Goal: Transaction & Acquisition: Purchase product/service

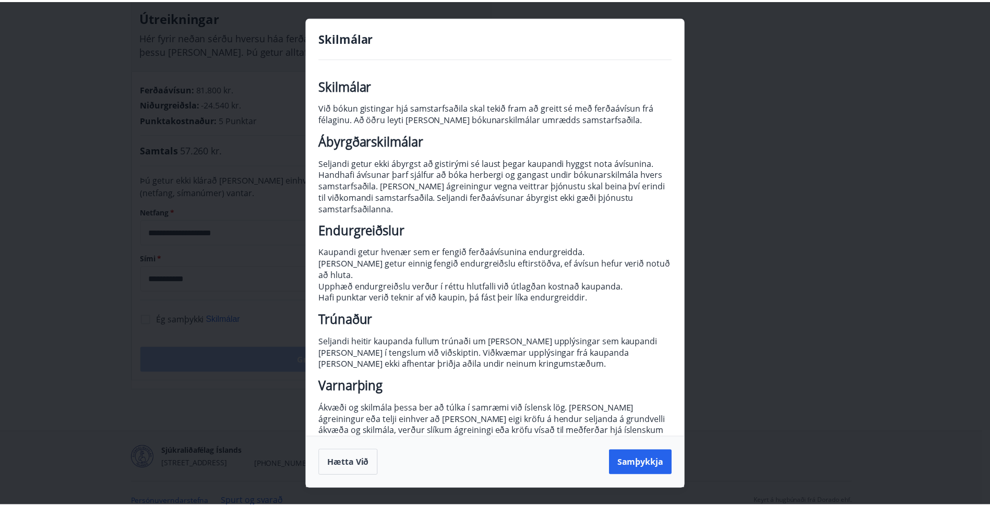
scroll to position [3, 0]
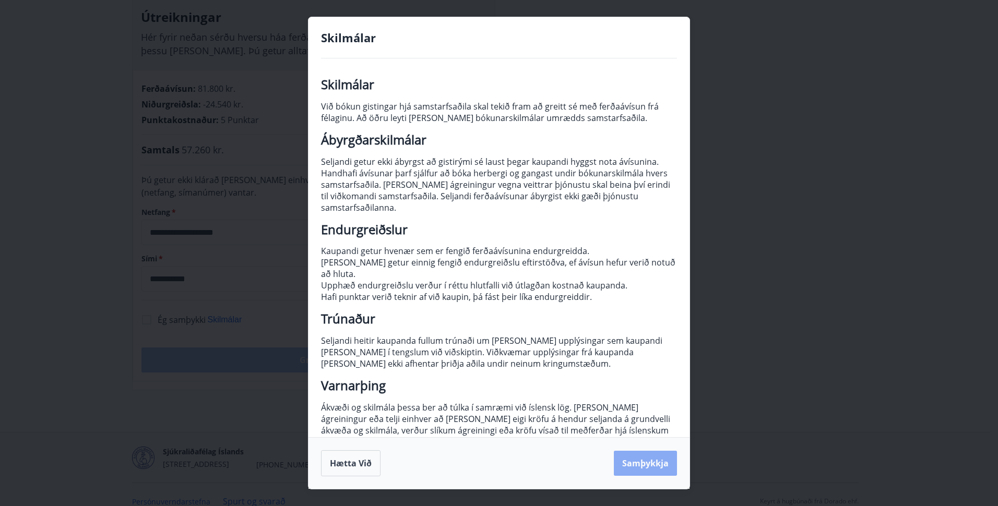
click at [644, 462] on button "Samþykkja" at bounding box center [645, 463] width 63 height 25
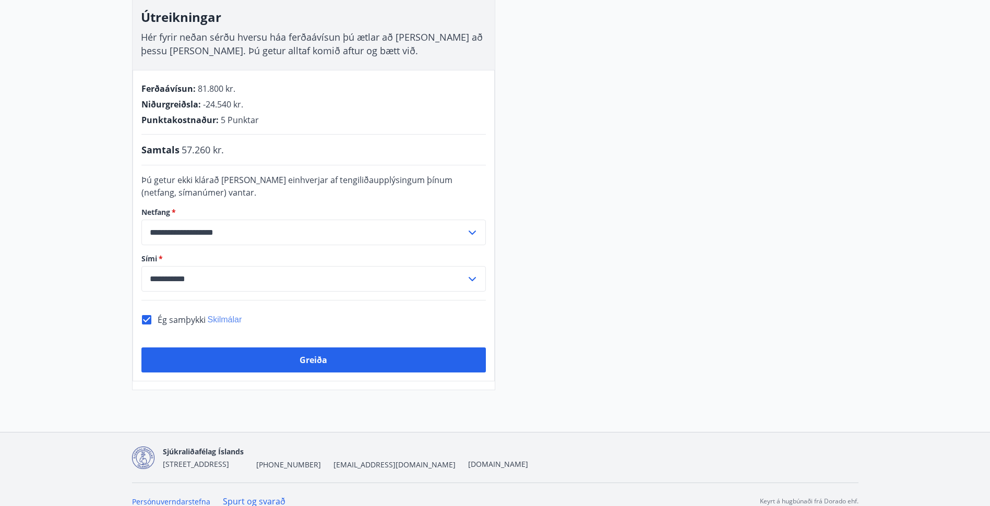
click at [232, 315] on span "Skilmálar" at bounding box center [225, 319] width 34 height 9
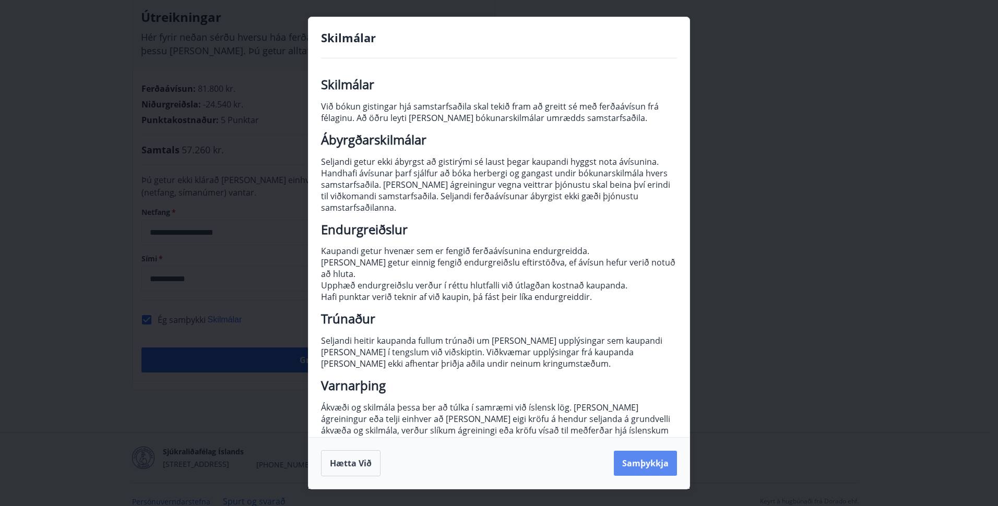
click at [632, 461] on button "Samþykkja" at bounding box center [645, 463] width 63 height 25
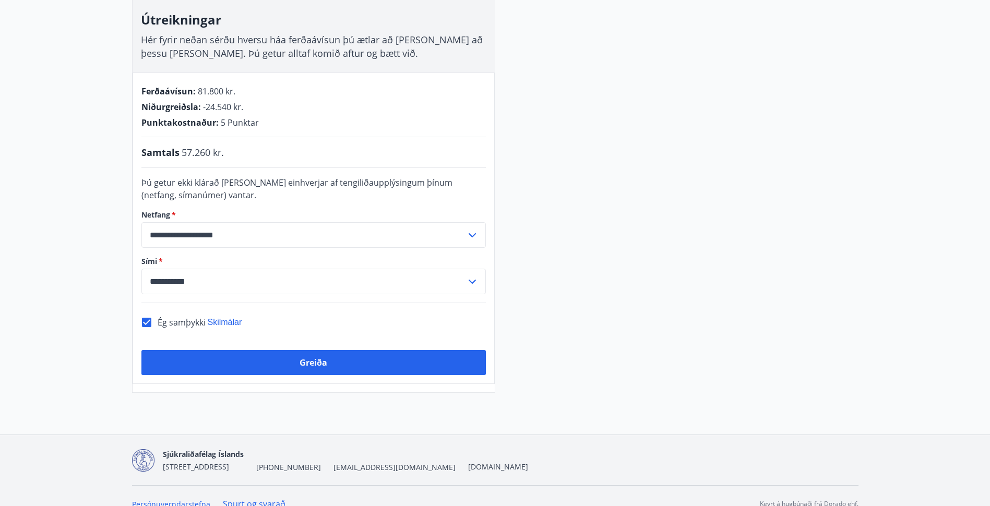
scroll to position [186, 0]
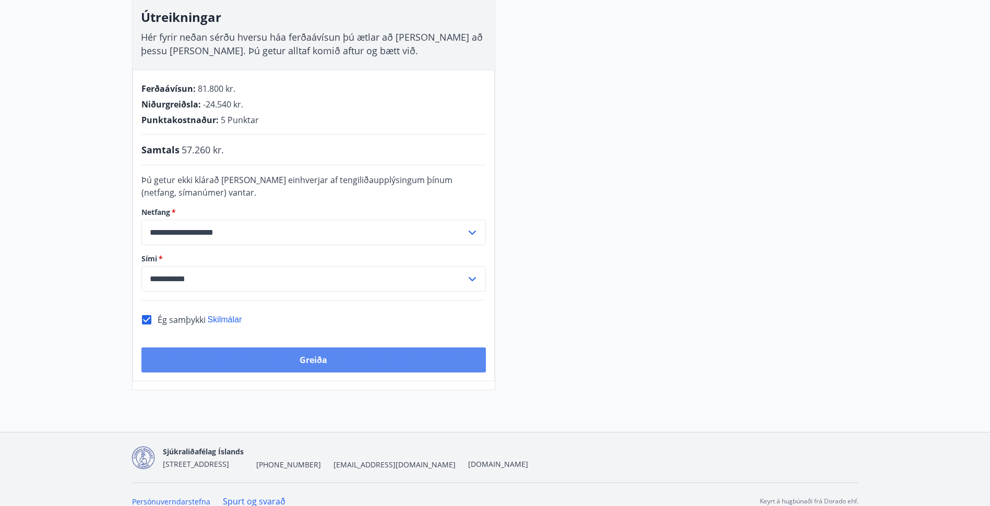
click at [333, 354] on button "Greiða" at bounding box center [313, 360] width 345 height 25
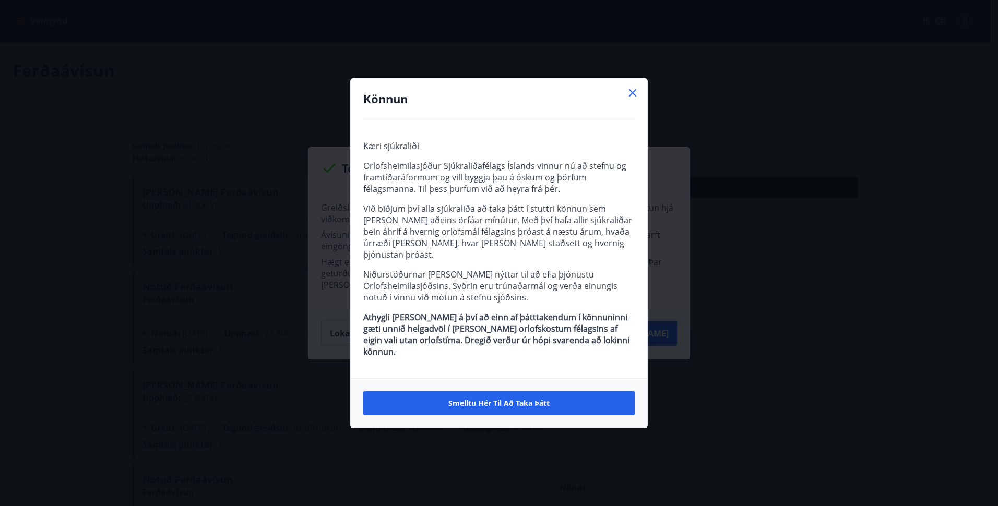
click at [634, 99] on icon at bounding box center [632, 93] width 13 height 13
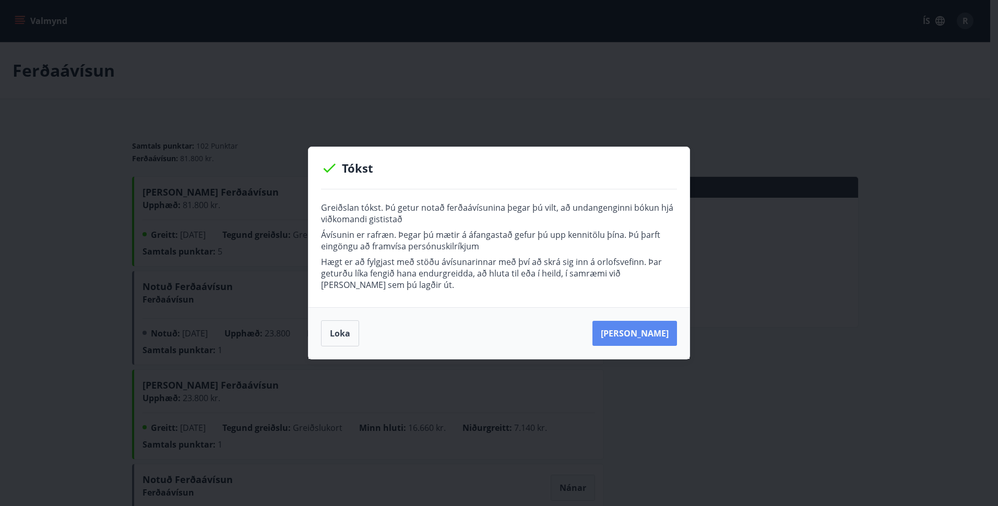
click at [649, 335] on button "Kaupa meira" at bounding box center [635, 333] width 85 height 25
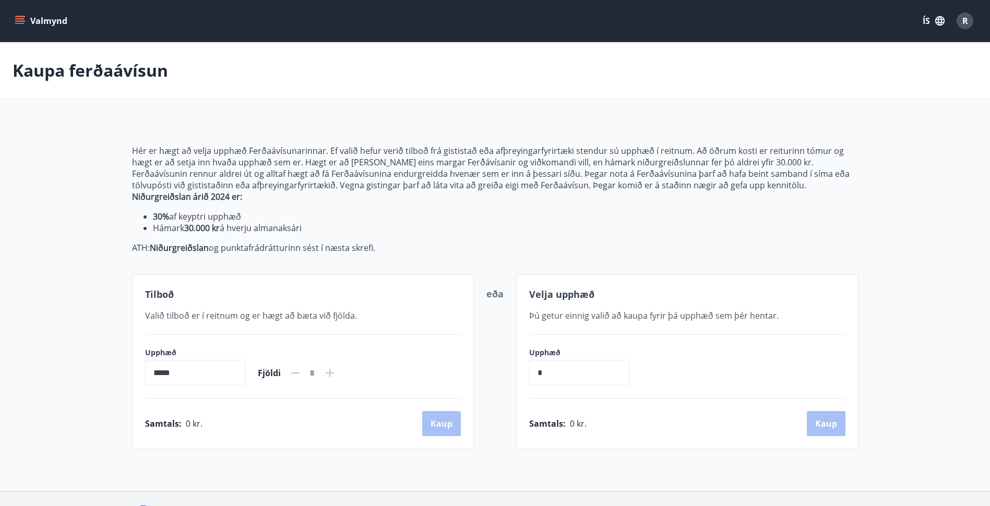
click at [969, 16] on div "R" at bounding box center [965, 21] width 17 height 17
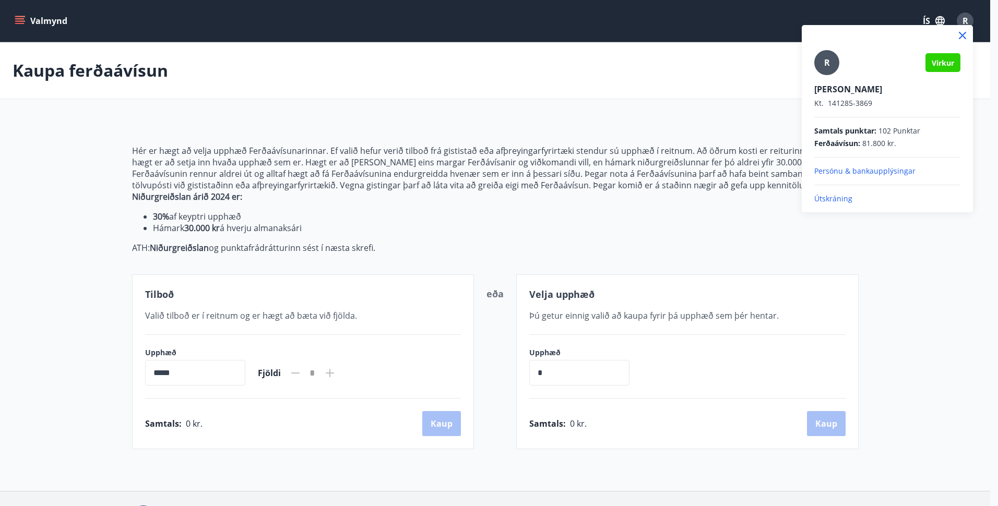
click at [841, 144] on span "Ferðaávísun :" at bounding box center [837, 143] width 46 height 10
click at [864, 95] on div "Rannveig Inga Ómarsdóttir Kt. 141285-3869" at bounding box center [887, 96] width 146 height 25
click at [529, 136] on div at bounding box center [499, 253] width 998 height 506
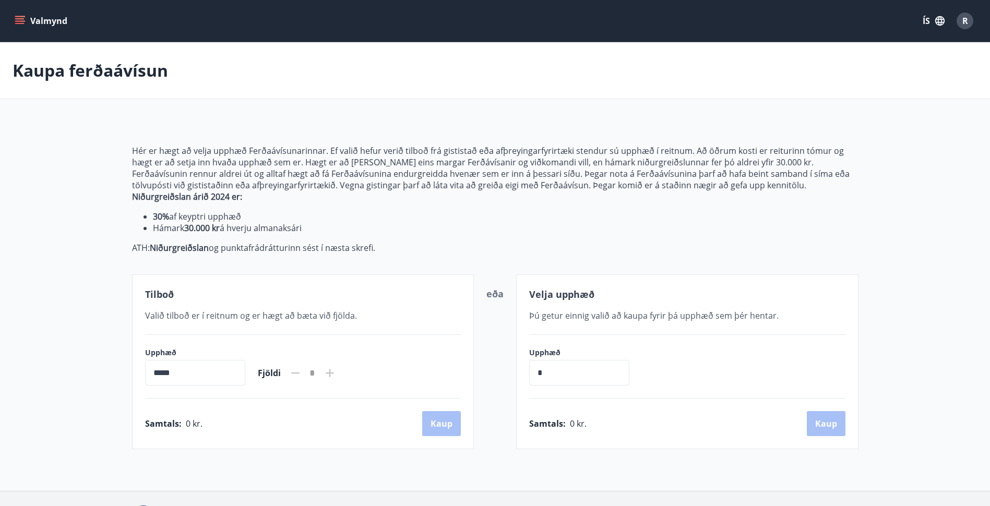
click at [969, 25] on div "R" at bounding box center [965, 21] width 17 height 17
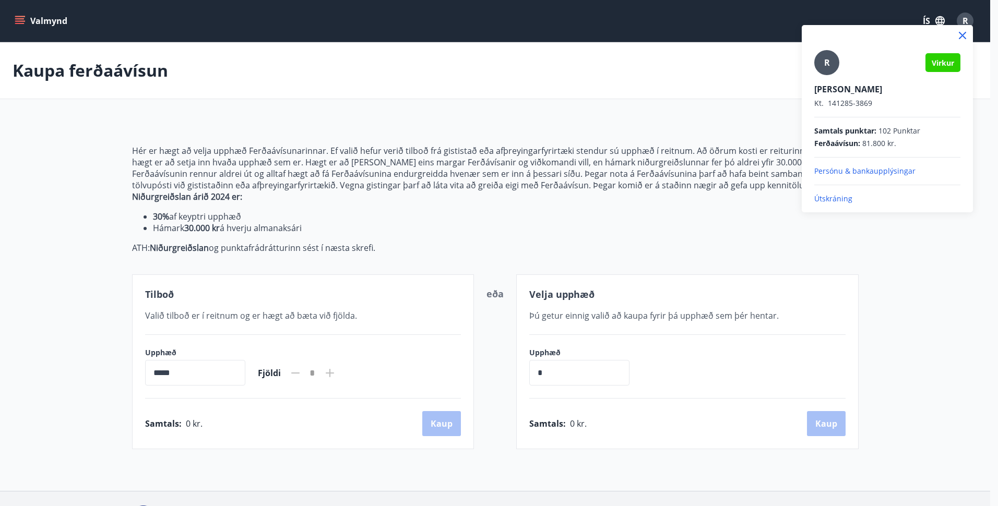
click at [69, 24] on div at bounding box center [499, 253] width 998 height 506
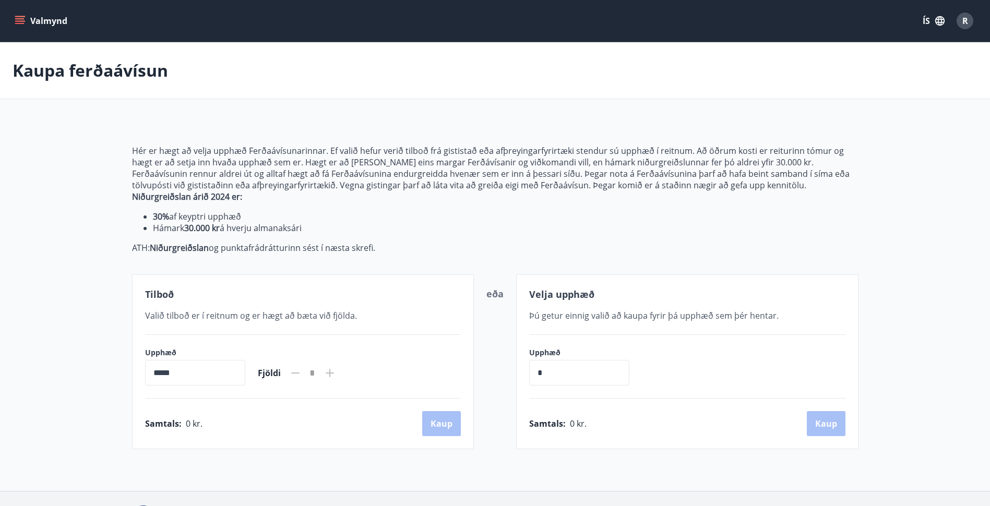
click at [16, 17] on icon "menu" at bounding box center [20, 21] width 10 height 10
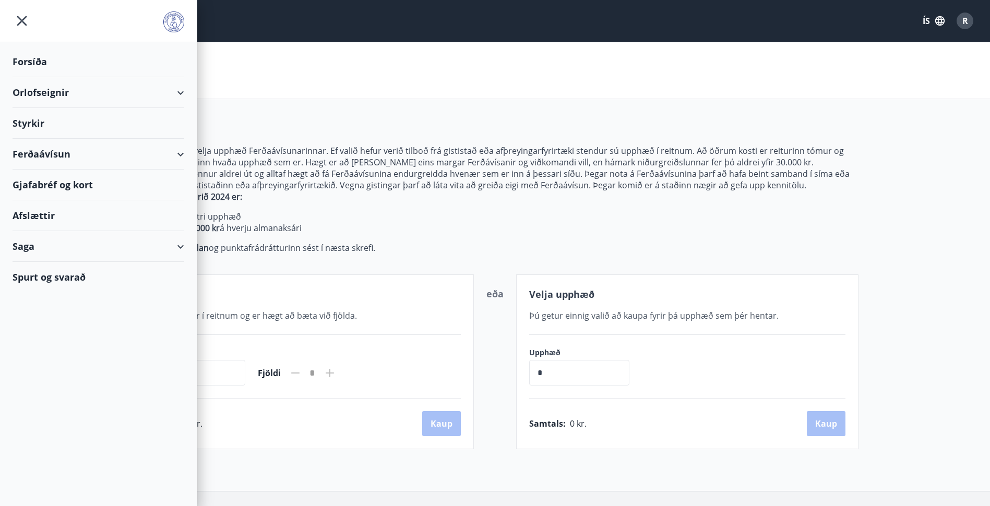
click at [184, 155] on icon at bounding box center [180, 154] width 13 height 13
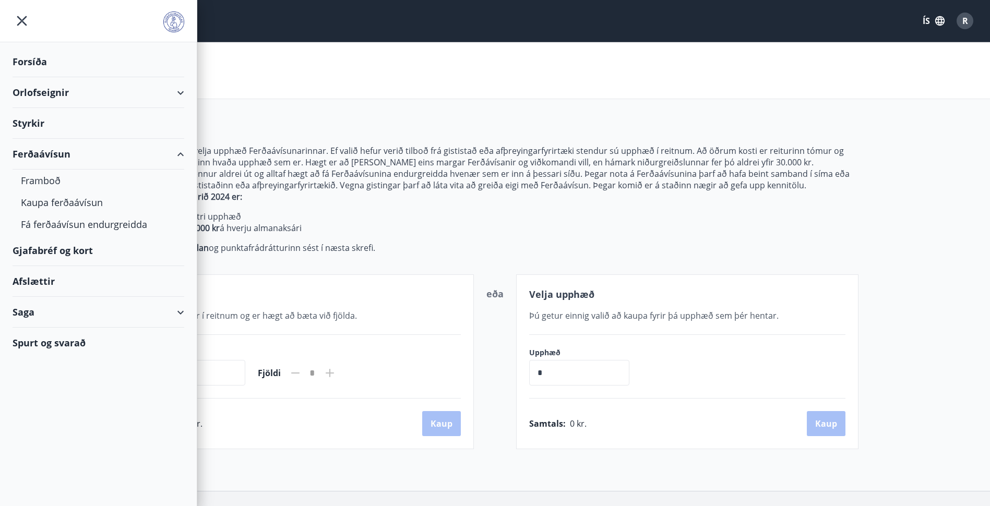
click at [178, 316] on div "Saga" at bounding box center [99, 312] width 172 height 31
click at [69, 336] on div "Ferðaávísun" at bounding box center [98, 339] width 155 height 22
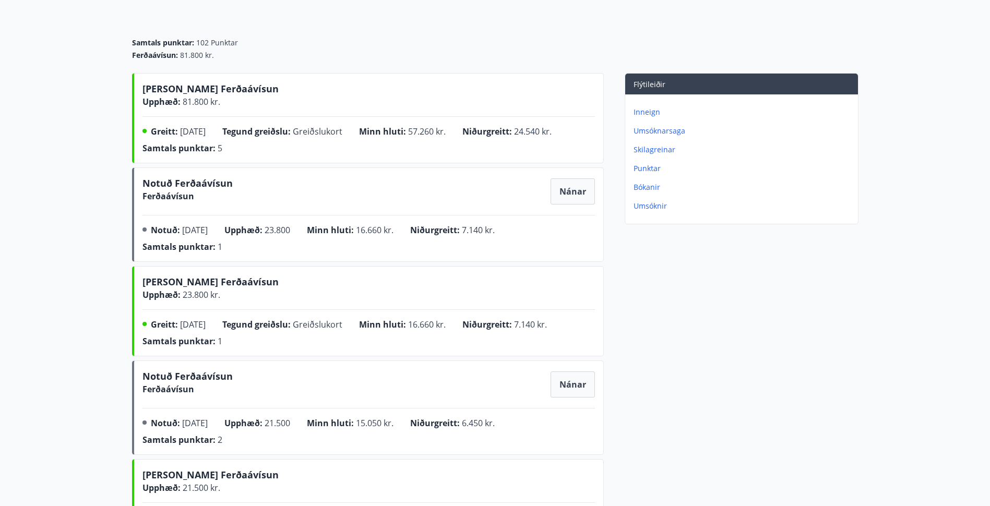
scroll to position [104, 0]
click at [654, 106] on p "Inneign" at bounding box center [744, 111] width 220 height 10
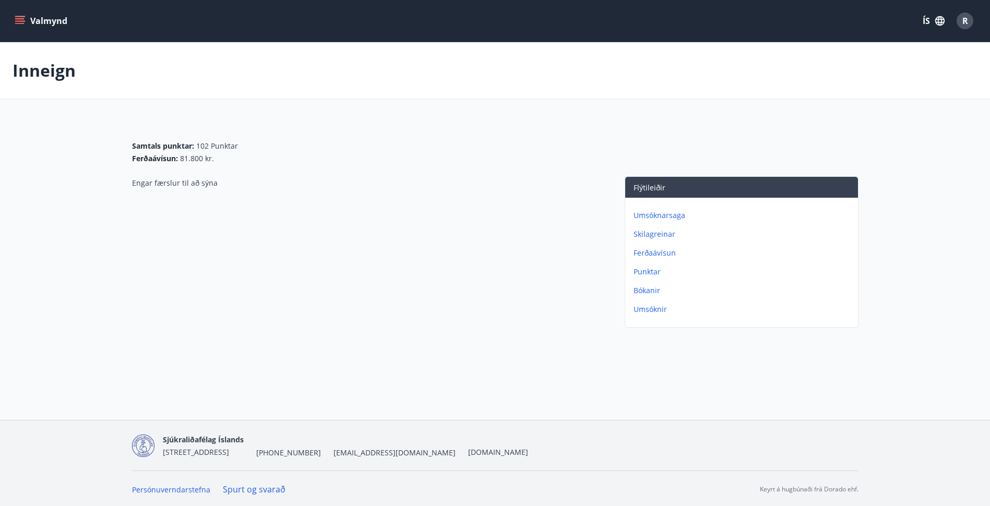
click at [187, 188] on div "Engar færslur til að sýna" at bounding box center [368, 254] width 472 height 156
click at [647, 291] on p "Bókanir" at bounding box center [744, 291] width 220 height 10
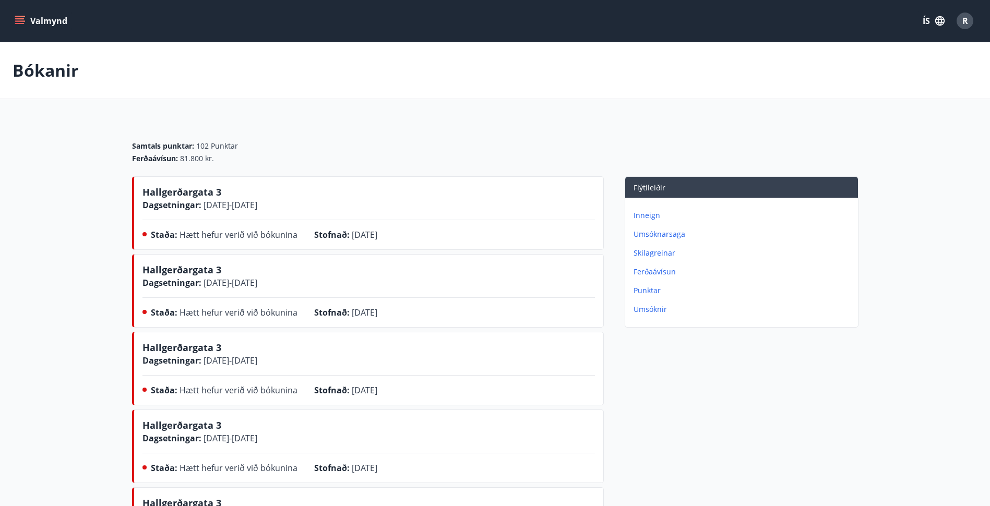
drag, startPoint x: 194, startPoint y: 243, endPoint x: 184, endPoint y: 244, distance: 10.5
click at [184, 244] on div "Staða : Hætt hefur verið við bókunina" at bounding box center [232, 237] width 163 height 17
click at [21, 25] on icon "menu" at bounding box center [20, 21] width 10 height 10
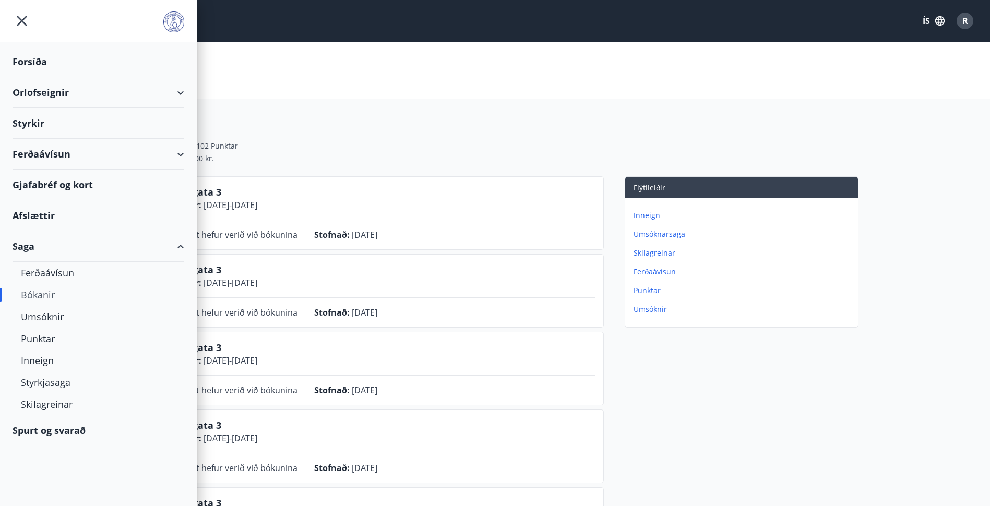
click at [176, 151] on div "Ferðaávísun" at bounding box center [99, 154] width 172 height 31
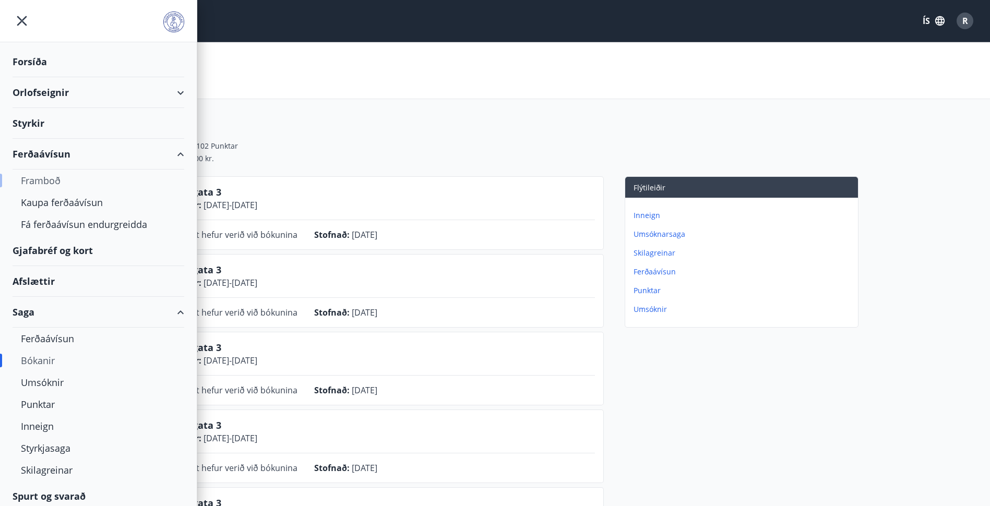
click at [53, 177] on div "Framboð" at bounding box center [98, 181] width 155 height 22
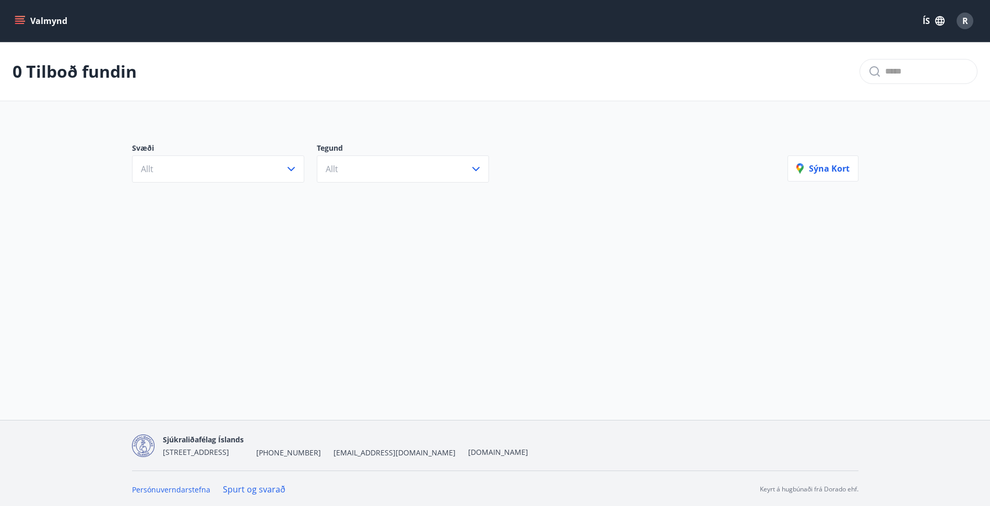
click at [26, 24] on button "Valmynd" at bounding box center [42, 20] width 59 height 19
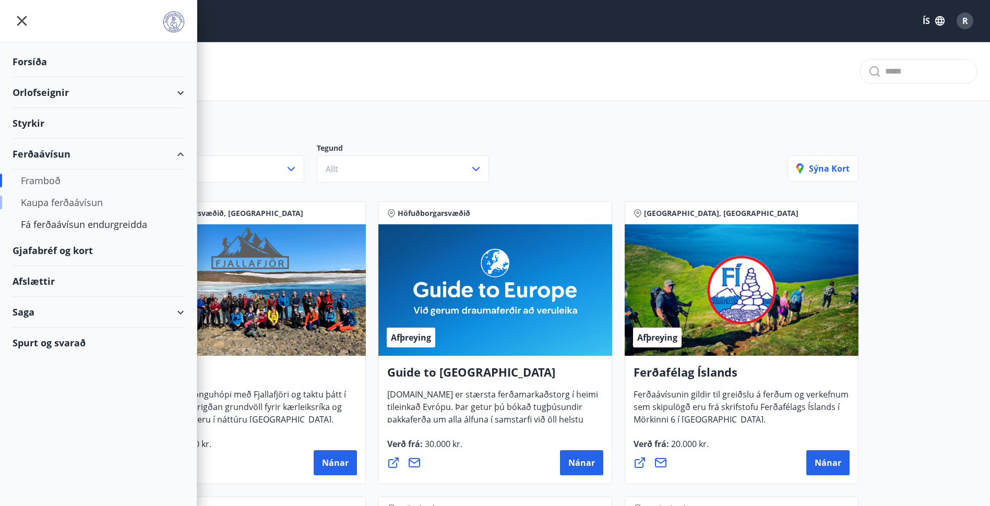
click at [44, 197] on div "Kaupa ferðaávísun" at bounding box center [98, 203] width 155 height 22
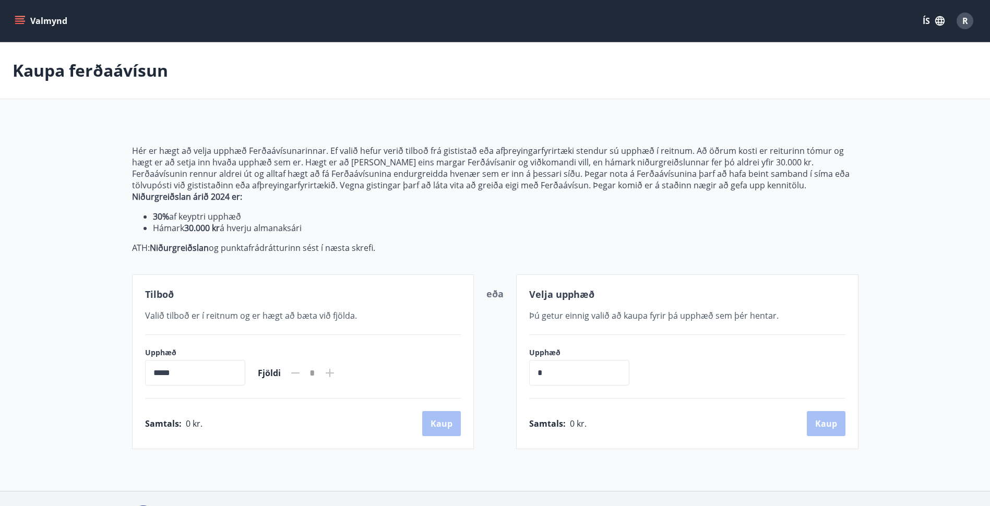
click at [26, 21] on button "Valmynd" at bounding box center [42, 20] width 59 height 19
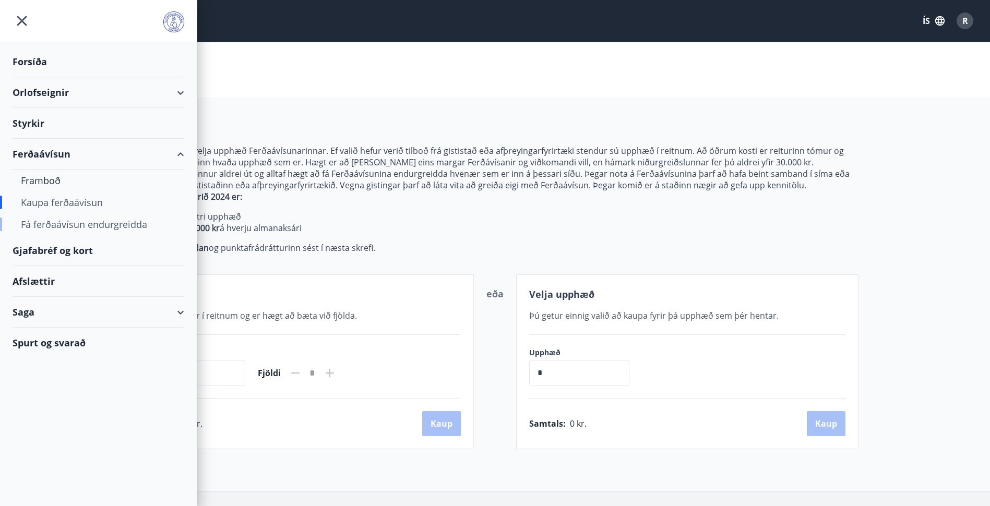
click at [50, 229] on div "Fá ferðaávísun endurgreidda" at bounding box center [98, 225] width 155 height 22
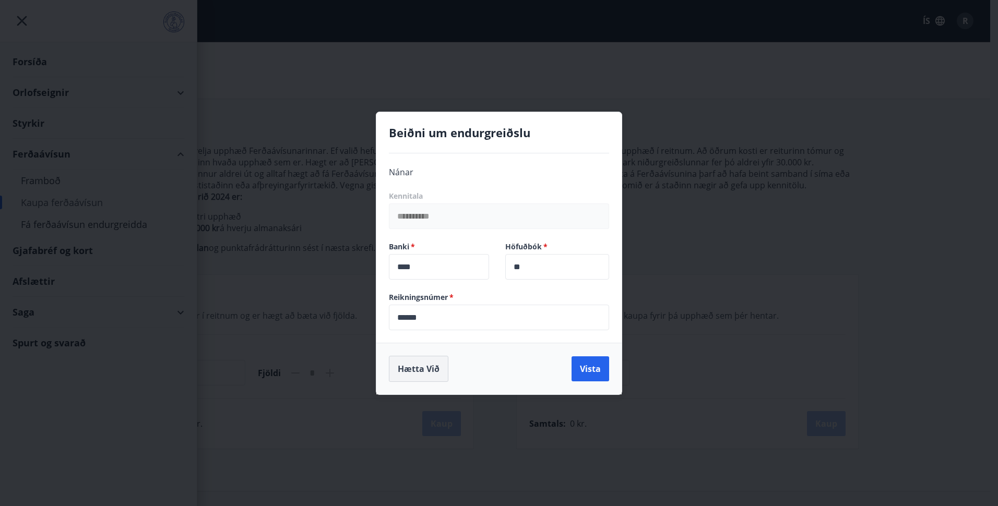
click at [430, 372] on button "Hætta við" at bounding box center [419, 369] width 60 height 26
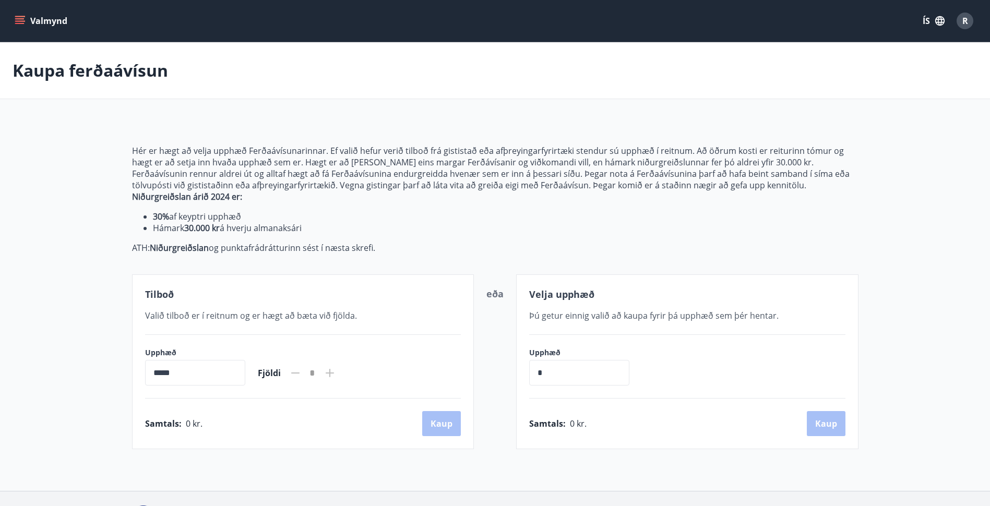
click at [15, 16] on button "Valmynd" at bounding box center [42, 20] width 59 height 19
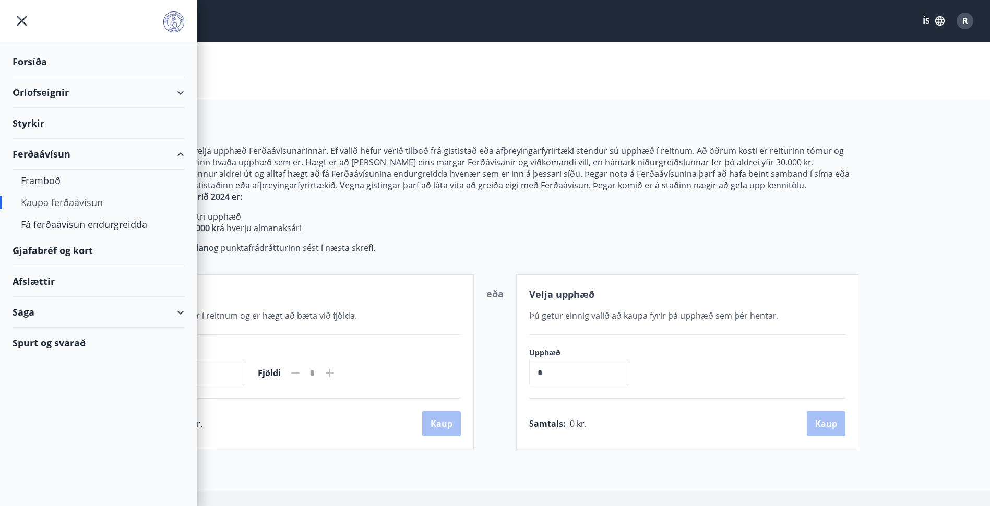
click at [63, 150] on div "Ferðaávísun" at bounding box center [99, 154] width 172 height 31
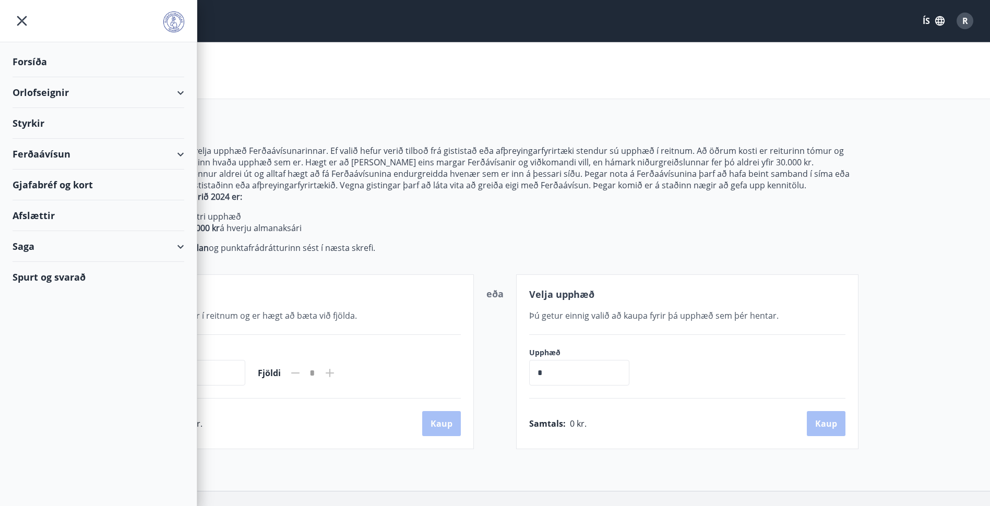
click at [174, 155] on div "Ferðaávísun" at bounding box center [99, 154] width 172 height 31
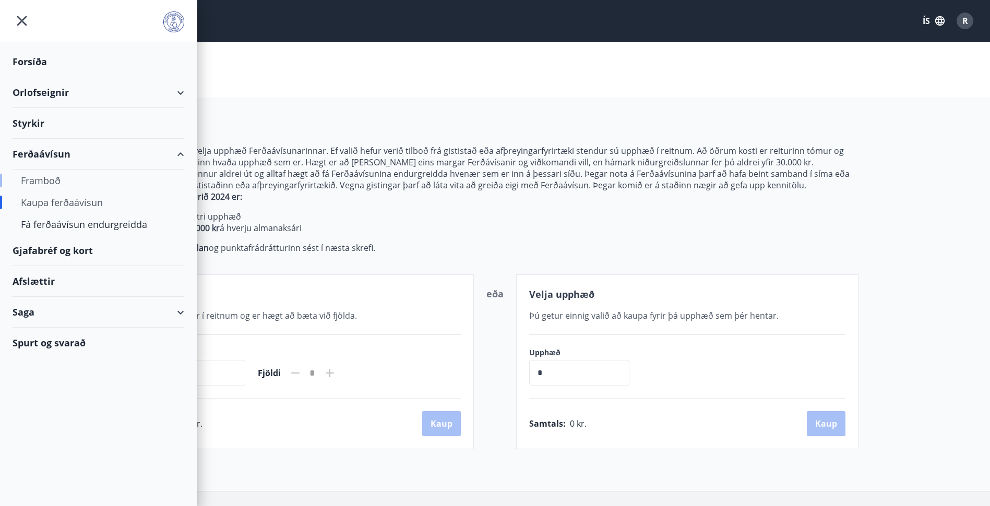
click at [72, 183] on div "Framboð" at bounding box center [98, 181] width 155 height 22
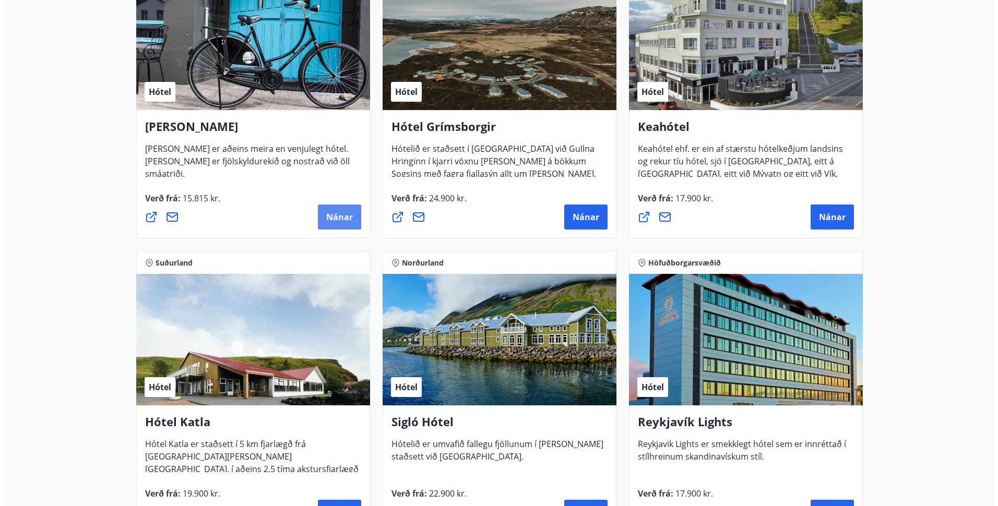
scroll to position [679, 0]
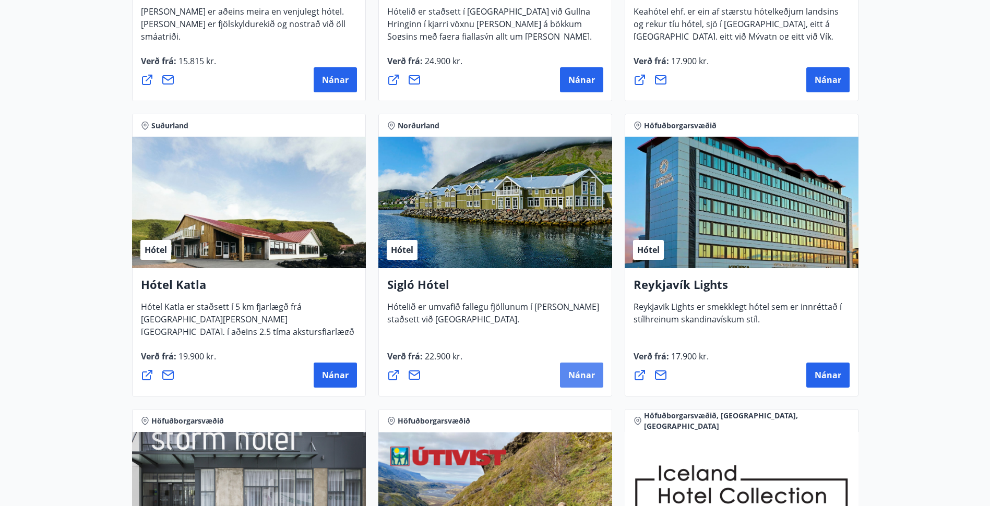
click at [582, 377] on span "Nánar" at bounding box center [582, 375] width 27 height 11
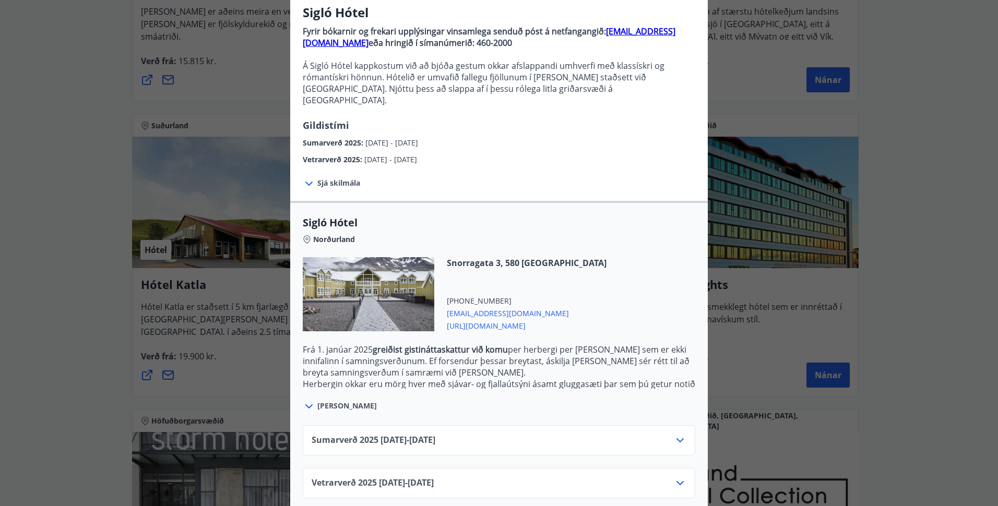
scroll to position [89, 0]
click at [463, 424] on div "Sumarverð 2025 16.05.25 - 30.09.25" at bounding box center [499, 439] width 393 height 30
click at [463, 433] on div "Sumarverð 2025 16.05.25 - 30.09.25" at bounding box center [499, 443] width 375 height 21
click at [675, 433] on icon at bounding box center [680, 439] width 13 height 13
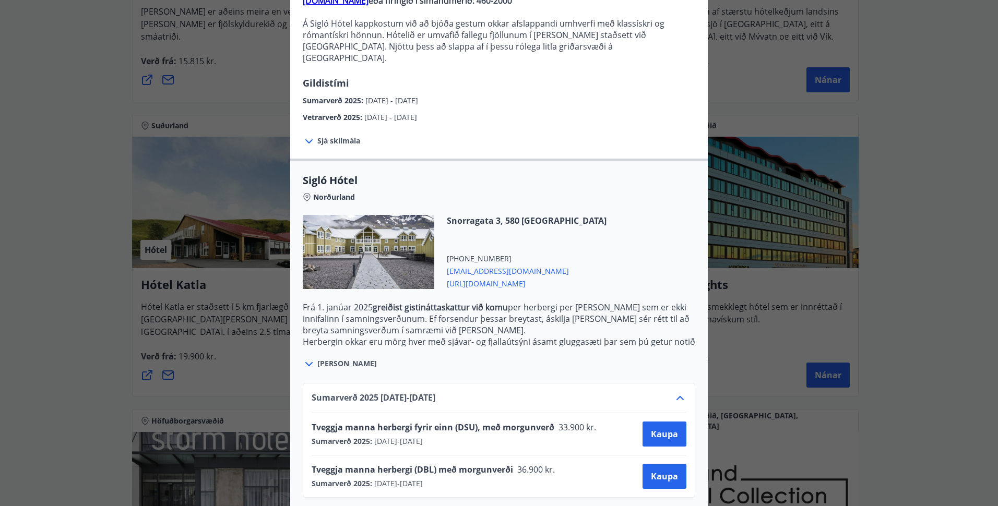
scroll to position [174, 0]
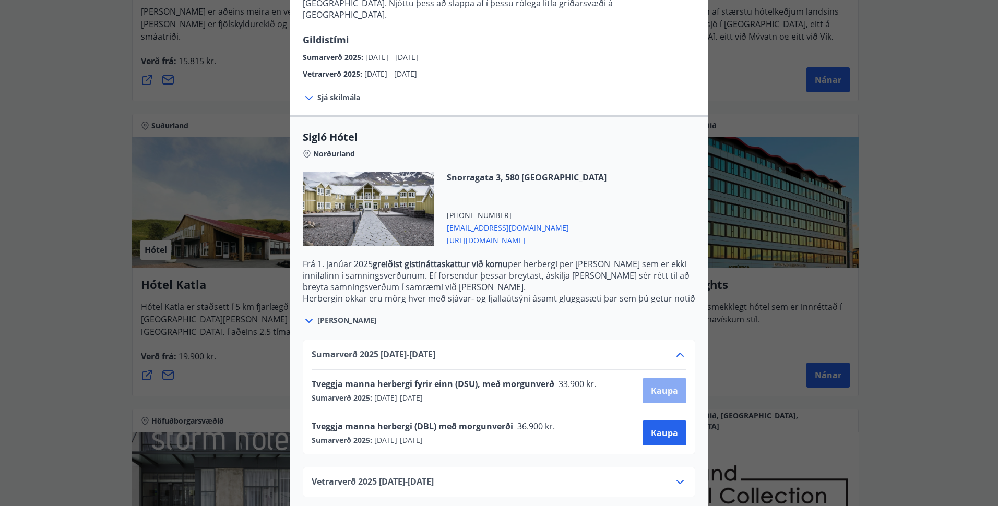
click at [658, 385] on span "Kaupa" at bounding box center [664, 390] width 27 height 11
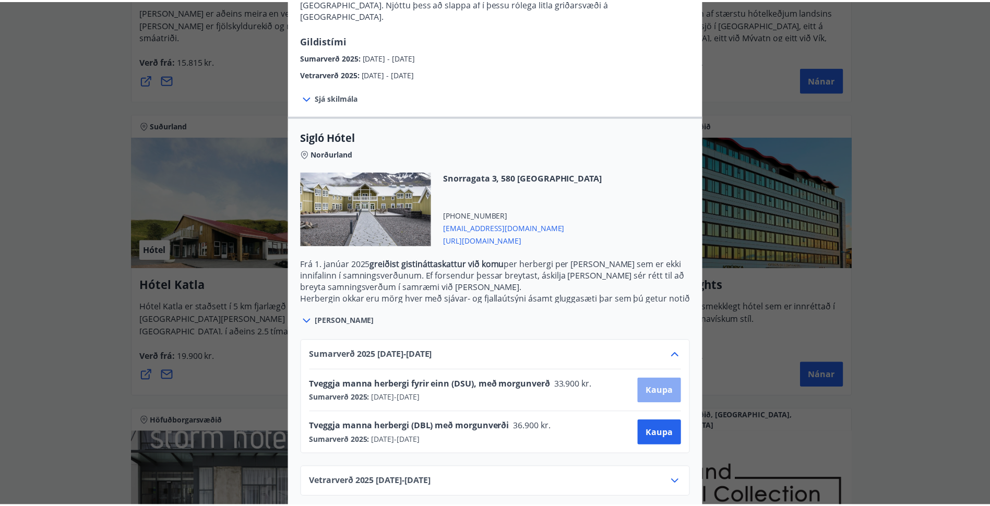
scroll to position [2, 0]
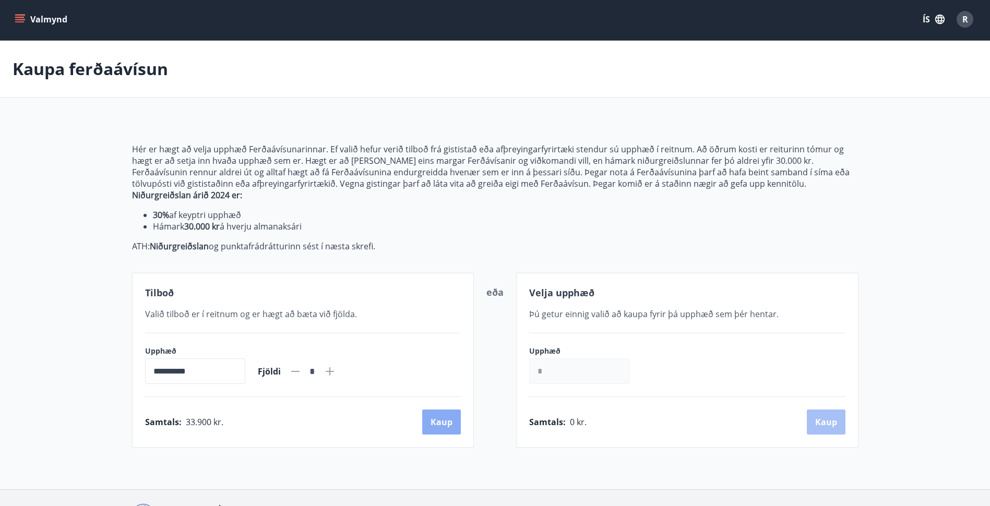
click at [445, 426] on button "Kaup" at bounding box center [441, 422] width 39 height 25
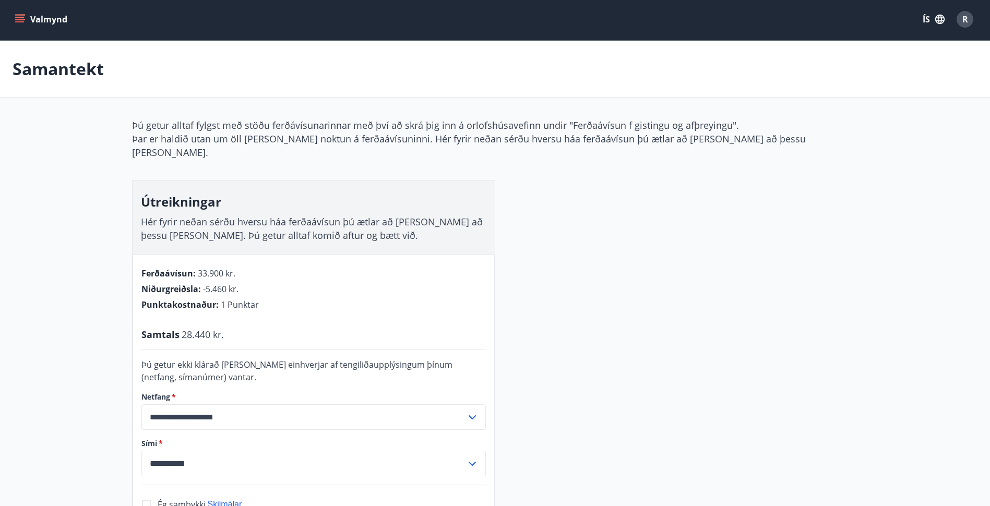
click at [216, 283] on span "-5.460 kr." at bounding box center [221, 288] width 36 height 11
drag, startPoint x: 203, startPoint y: 277, endPoint x: 245, endPoint y: 277, distance: 42.3
click at [245, 283] on div "Niðurgreiðsla : -5.460 kr." at bounding box center [313, 288] width 345 height 11
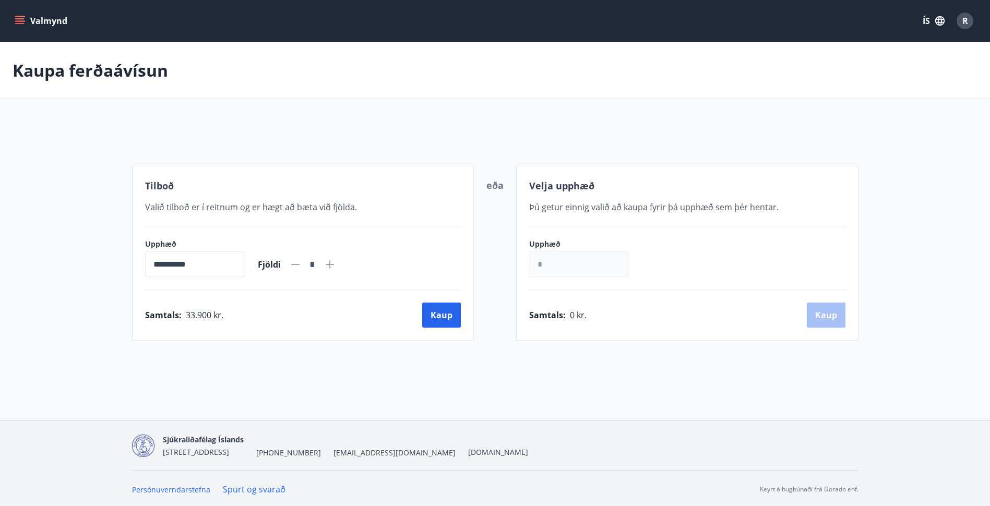
scroll to position [2, 0]
